Goal: Navigation & Orientation: Find specific page/section

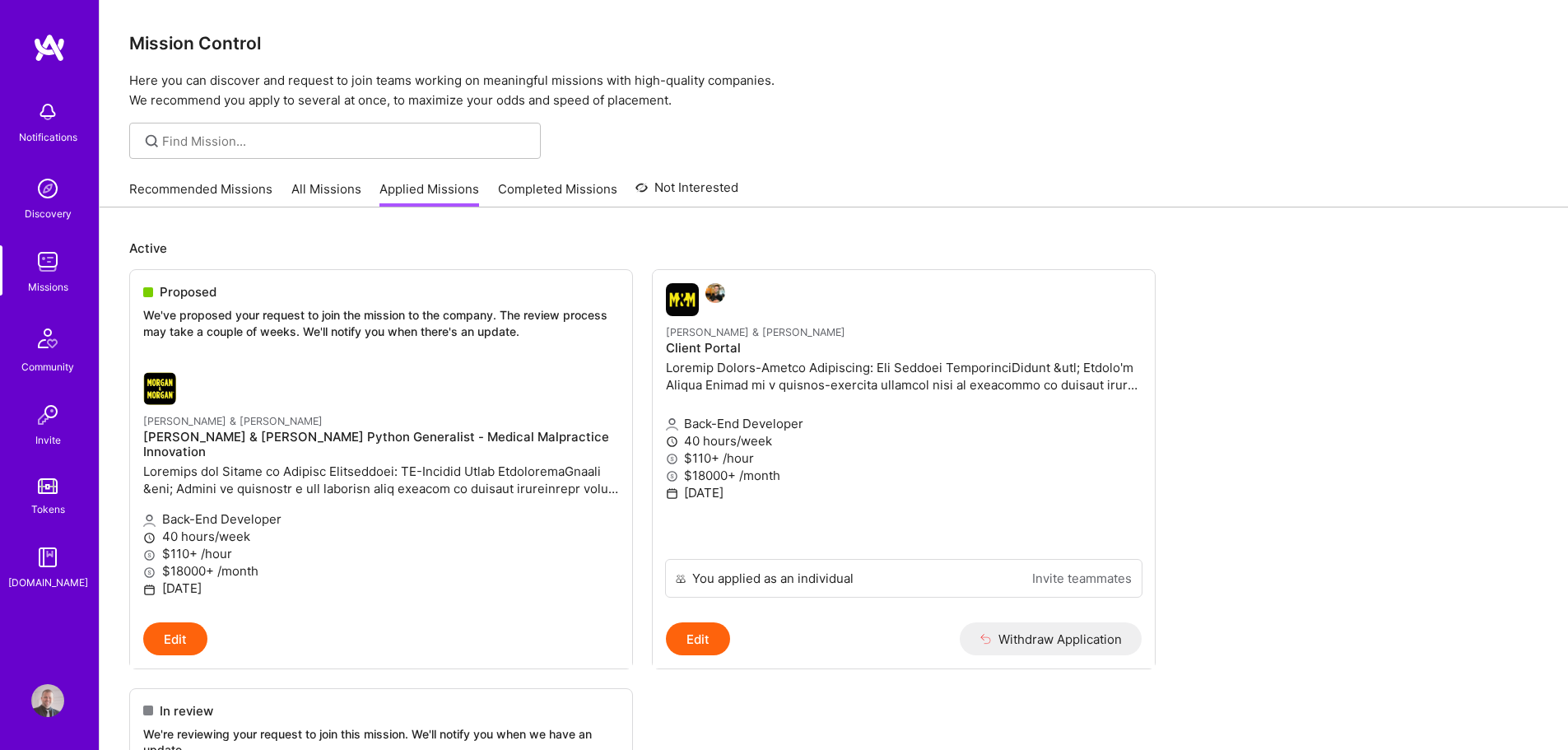
click at [171, 187] on link "Recommended Missions" at bounding box center [201, 193] width 143 height 27
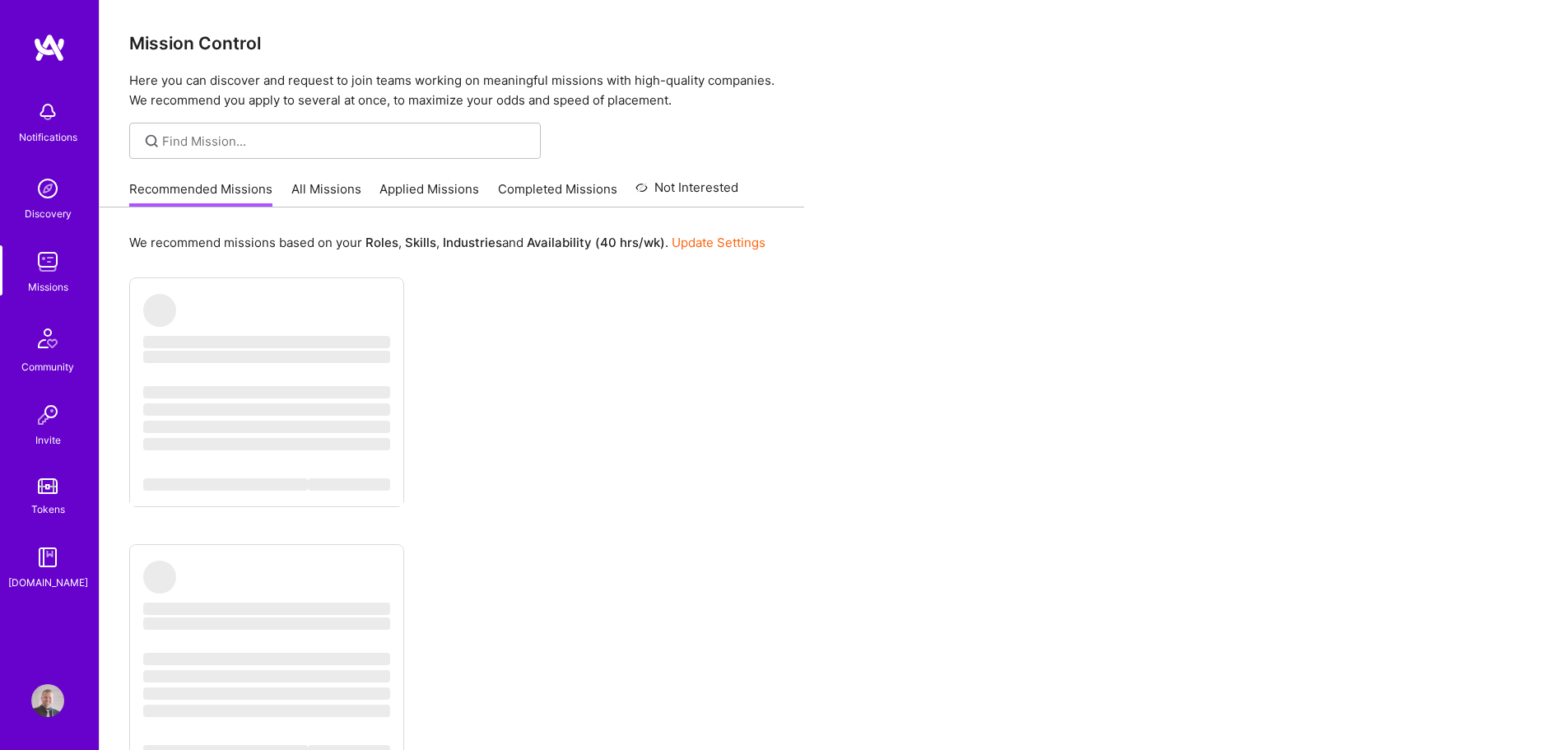
click at [412, 187] on link "Applied Missions" at bounding box center [429, 193] width 100 height 27
